Goal: Transaction & Acquisition: Purchase product/service

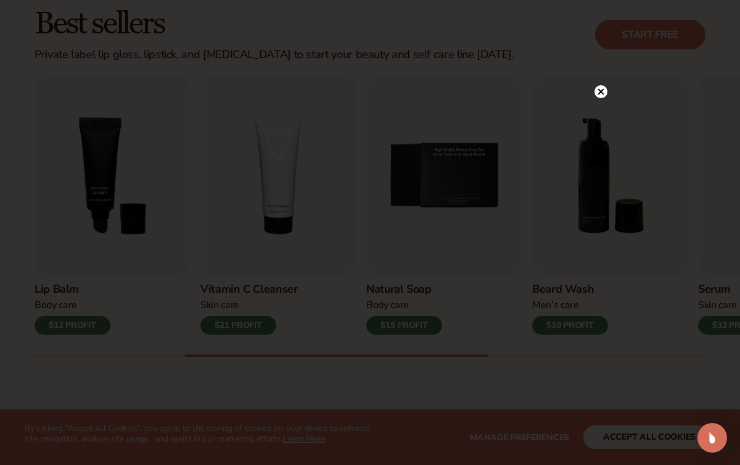
scroll to position [367, 0]
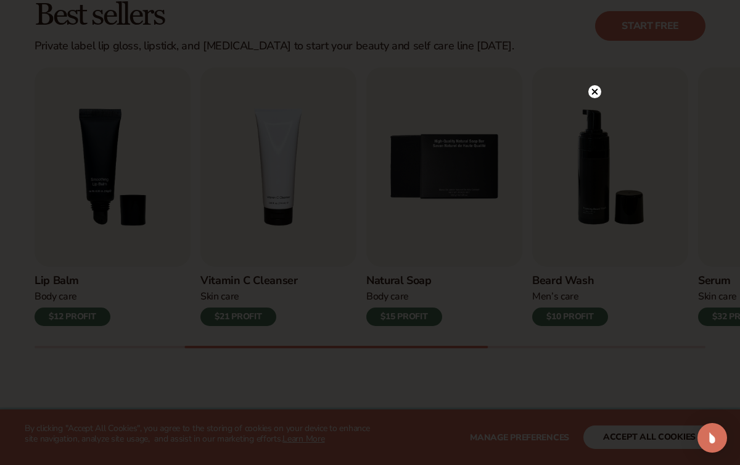
click at [594, 94] on circle at bounding box center [595, 91] width 13 height 13
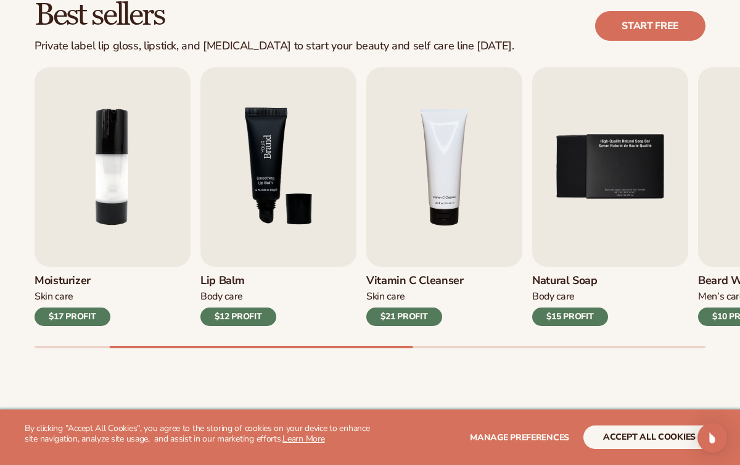
click at [315, 223] on img "3 / 9" at bounding box center [279, 166] width 156 height 199
click at [286, 232] on img "3 / 9" at bounding box center [279, 166] width 156 height 199
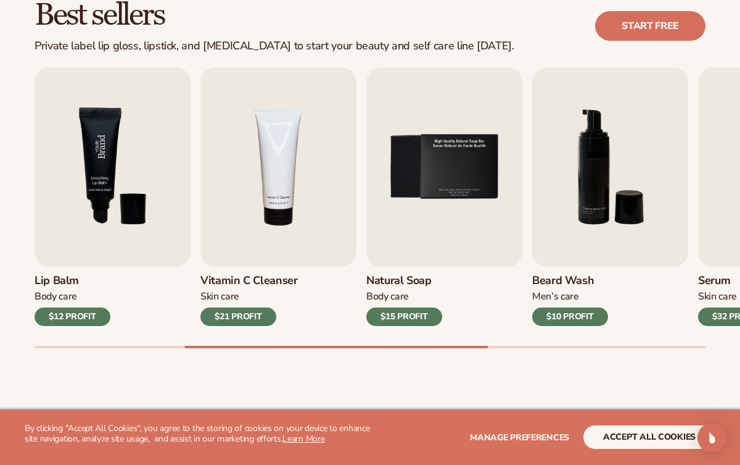
click at [107, 172] on img "3 / 9" at bounding box center [113, 166] width 156 height 199
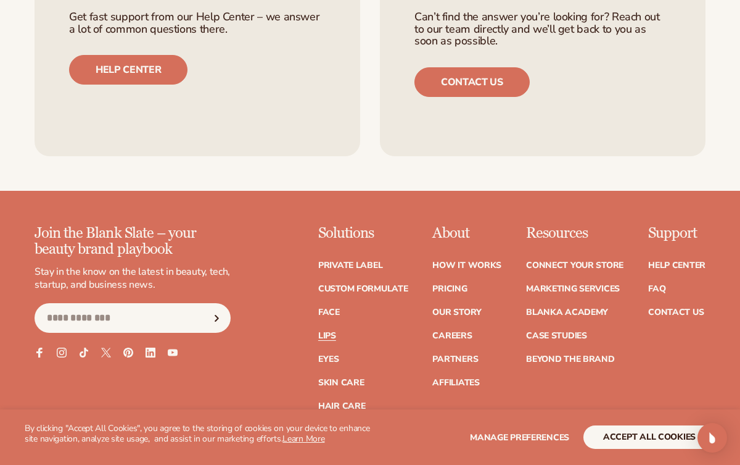
scroll to position [2324, 0]
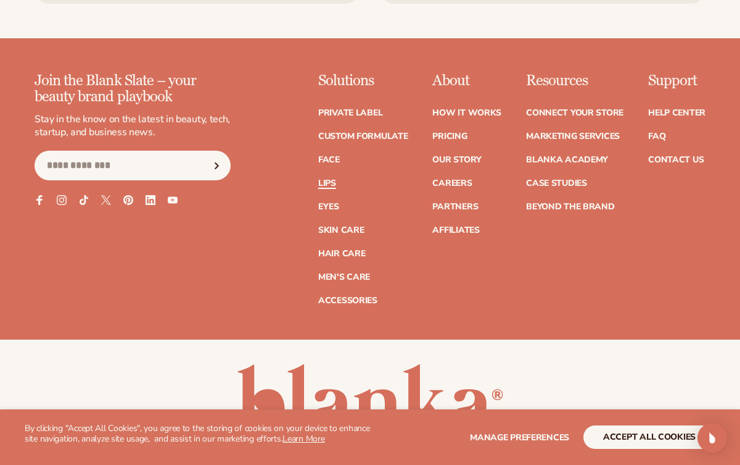
click at [332, 183] on link "Lips" at bounding box center [327, 183] width 18 height 9
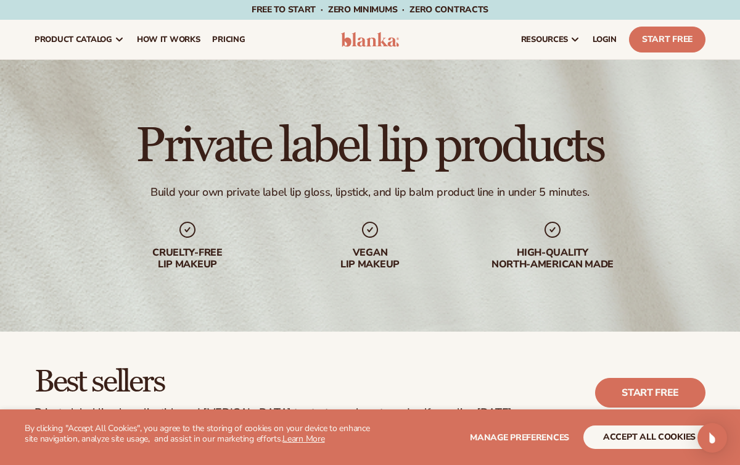
scroll to position [352, 0]
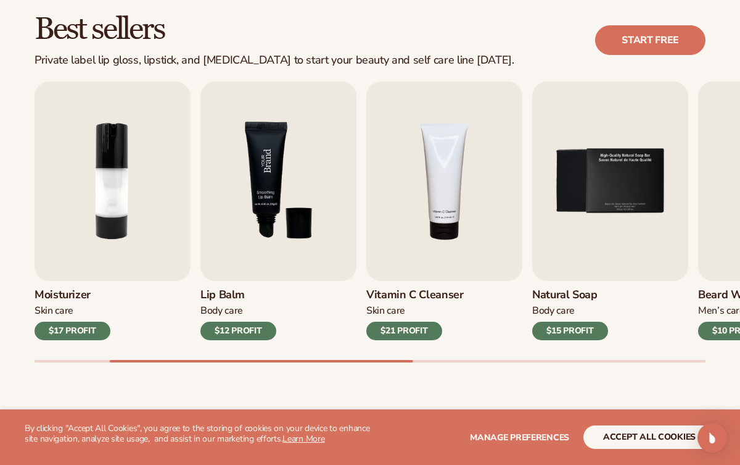
click at [310, 217] on img "3 / 9" at bounding box center [279, 180] width 156 height 199
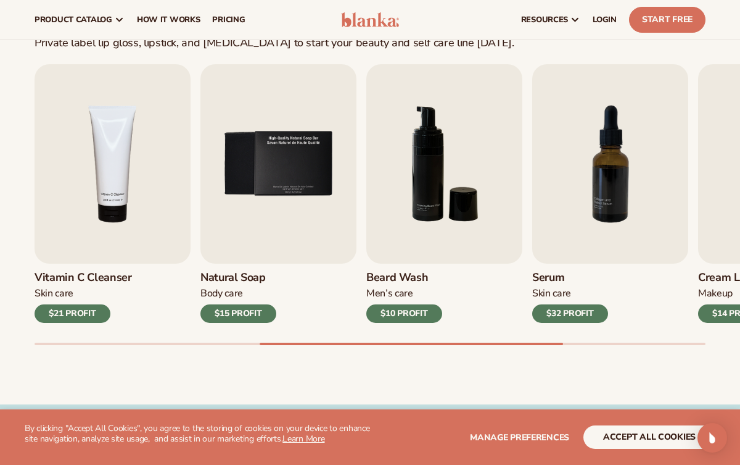
scroll to position [239, 0]
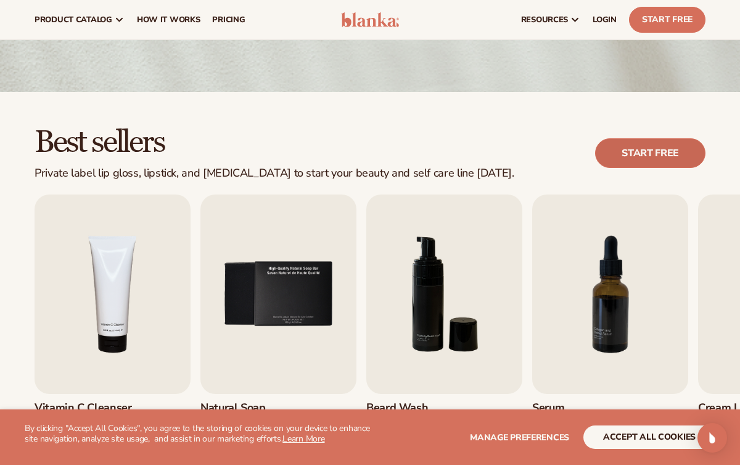
click at [640, 153] on link "Start free" at bounding box center [650, 153] width 110 height 30
